Goal: Task Accomplishment & Management: Use online tool/utility

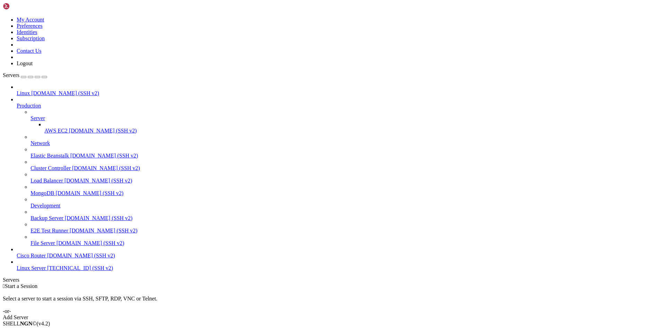
drag, startPoint x: 120, startPoint y: 25, endPoint x: 108, endPoint y: 27, distance: 12.4
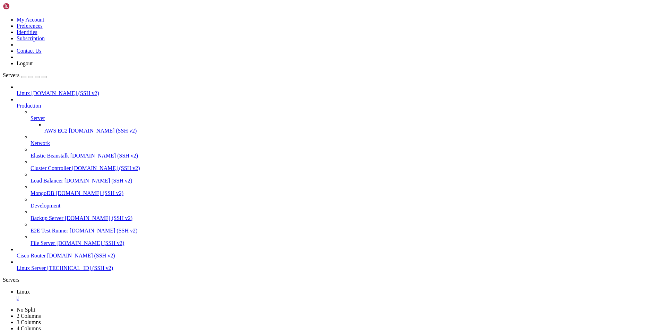
type input "/home/techmoon/config/ftbquests"
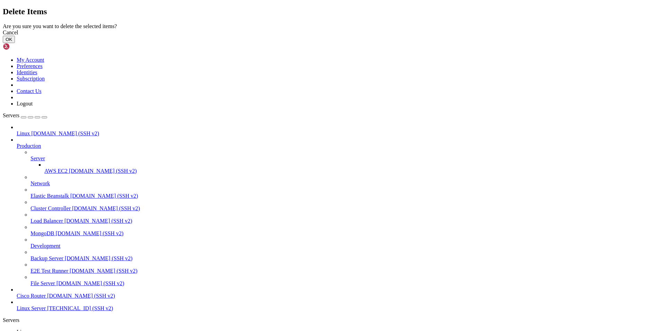
click at [15, 43] on button "OK" at bounding box center [9, 39] width 12 height 7
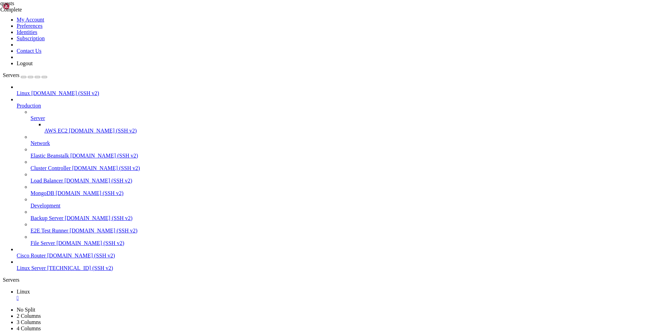
drag, startPoint x: 647, startPoint y: 117, endPoint x: 641, endPoint y: 99, distance: 18.8
click at [647, 117] on div "quests Complete" at bounding box center [331, 165] width 663 height 331
click at [115, 295] on div "" at bounding box center [339, 298] width 644 height 6
click at [35, 331] on span "Connect" at bounding box center [26, 335] width 18 height 6
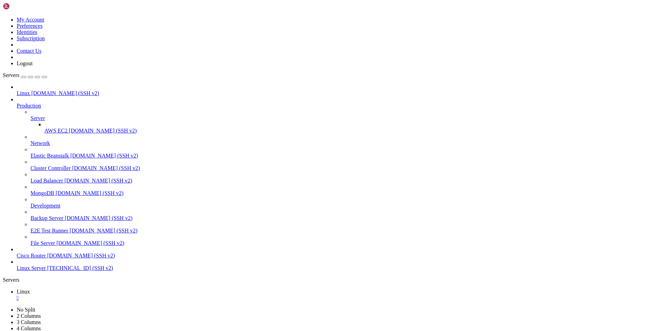
click at [116, 295] on div "" at bounding box center [339, 298] width 644 height 6
click at [35, 331] on span "Connect" at bounding box center [26, 335] width 18 height 6
click at [116, 295] on div "" at bounding box center [339, 298] width 644 height 6
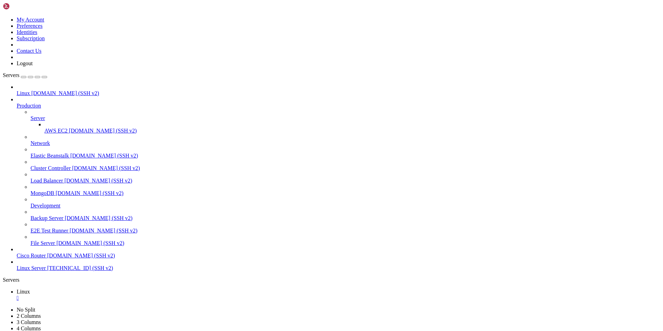
type input "/root"
